Goal: Transaction & Acquisition: Purchase product/service

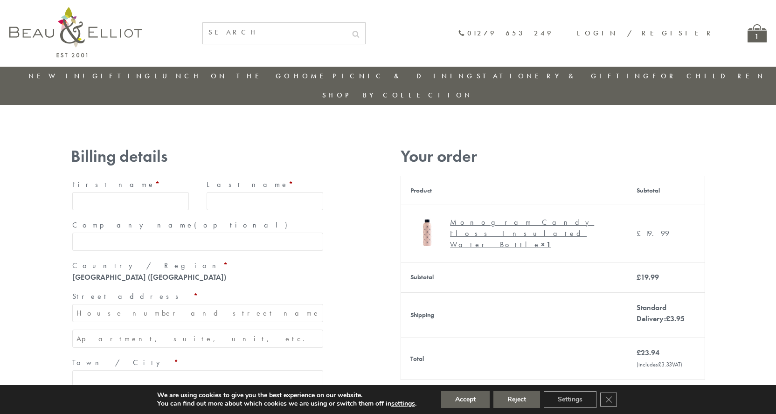
type input "maria33@yahoo.com"
type input "Maria"
type input "Williams"
type input "23, Scottsdale, Happytown"
type input "London"
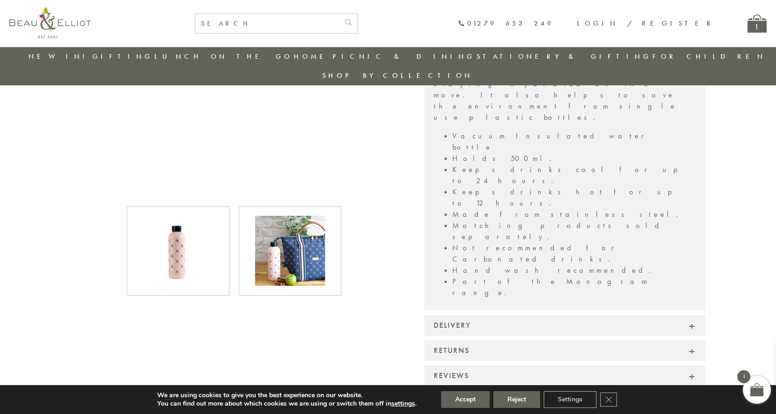
scroll to position [431, 0]
